Goal: Task Accomplishment & Management: Use online tool/utility

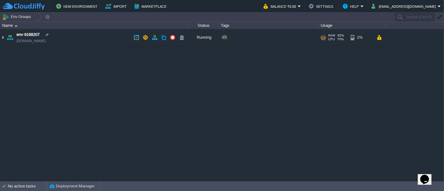
click at [3, 36] on img at bounding box center [2, 37] width 5 height 17
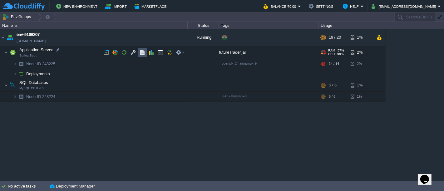
click at [143, 53] on button "button" at bounding box center [143, 53] width 6 height 6
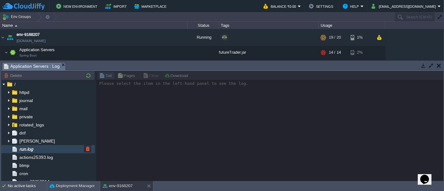
click at [24, 145] on div "run.log" at bounding box center [48, 149] width 94 height 8
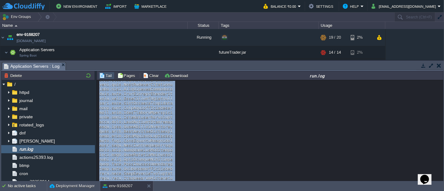
drag, startPoint x: 442, startPoint y: 84, endPoint x: 443, endPoint y: 187, distance: 102.7
click at [443, 187] on body "New Environment Import Marketplace Bonus ₹0.00 Upgrade Account Balance ₹0.00 Se…" at bounding box center [222, 95] width 444 height 191
click at [123, 50] on button "button" at bounding box center [124, 53] width 6 height 6
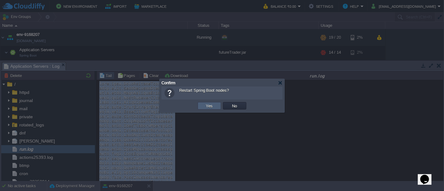
click at [210, 107] on button "Yes" at bounding box center [209, 106] width 11 height 6
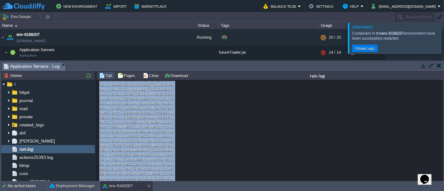
scroll to position [9157, 0]
click at [154, 78] on button "Clear" at bounding box center [151, 76] width 17 height 6
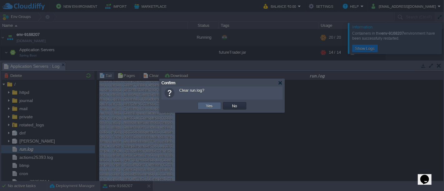
click at [207, 106] on button "Yes" at bounding box center [209, 106] width 11 height 6
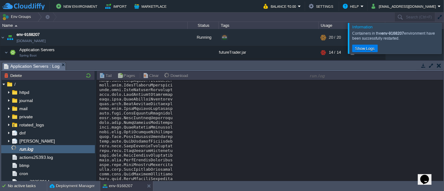
click at [444, 39] on div at bounding box center [451, 38] width 0 height 31
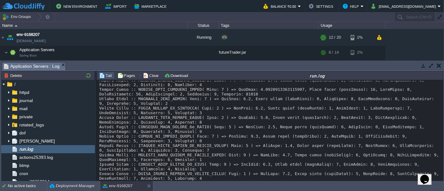
scroll to position [389, 0]
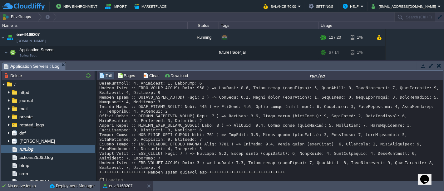
click at [425, 65] on button "button" at bounding box center [423, 66] width 6 height 6
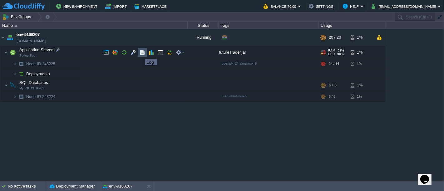
click at [140, 53] on button "button" at bounding box center [143, 53] width 6 height 6
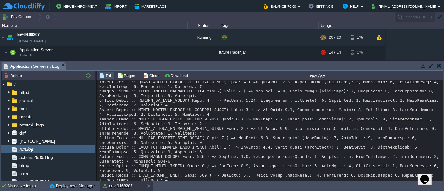
scroll to position [3011, 0]
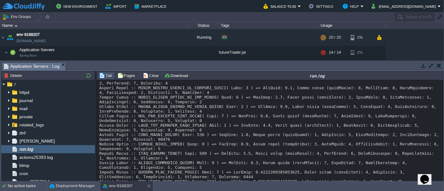
drag, startPoint x: 440, startPoint y: 93, endPoint x: 16, endPoint y: 14, distance: 432.0
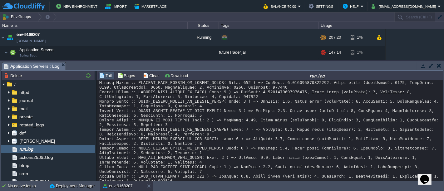
scroll to position [3973, 0]
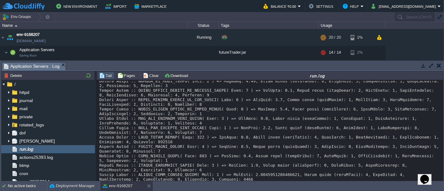
click at [437, 63] on button "button" at bounding box center [439, 66] width 4 height 6
